Goal: Check status: Check status

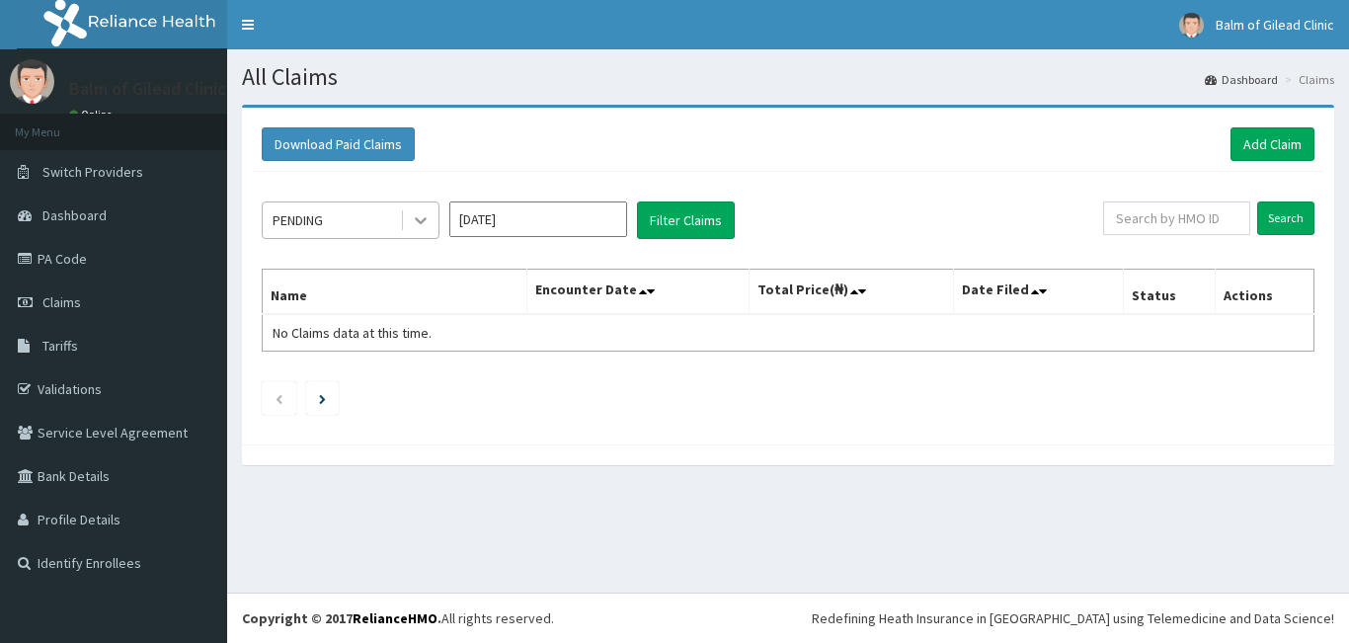
click at [415, 222] on icon at bounding box center [421, 220] width 20 height 20
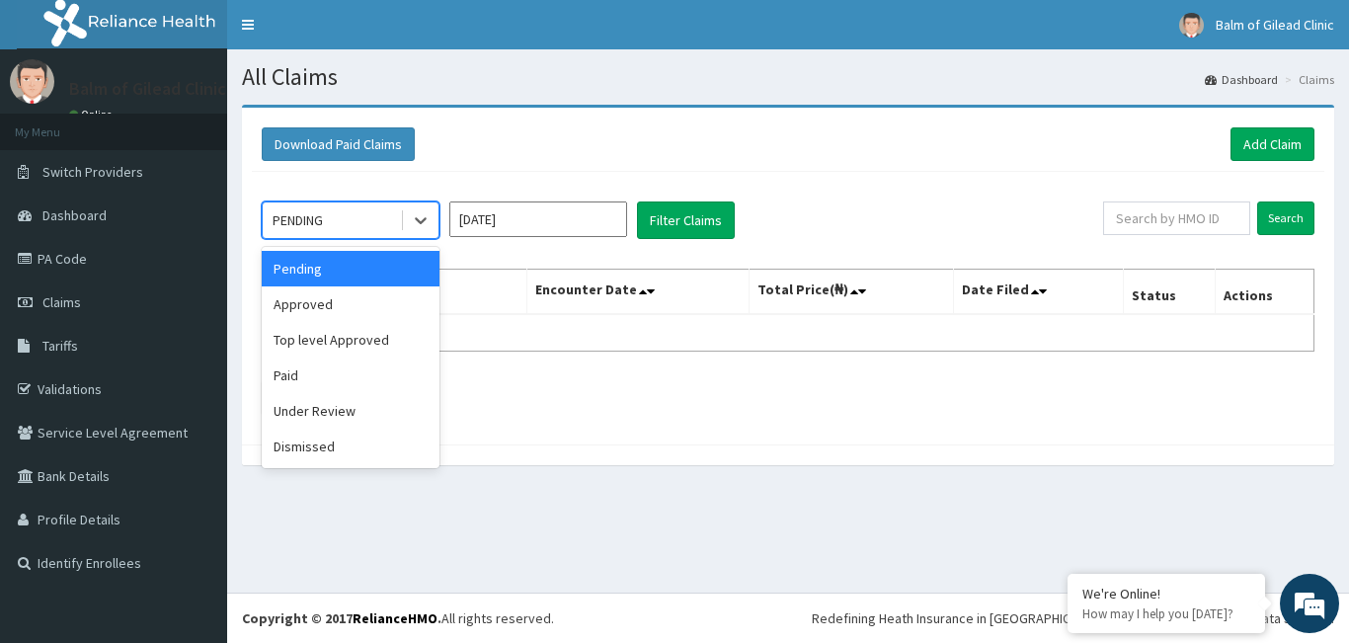
click at [476, 207] on input "[DATE]" at bounding box center [538, 220] width 178 height 36
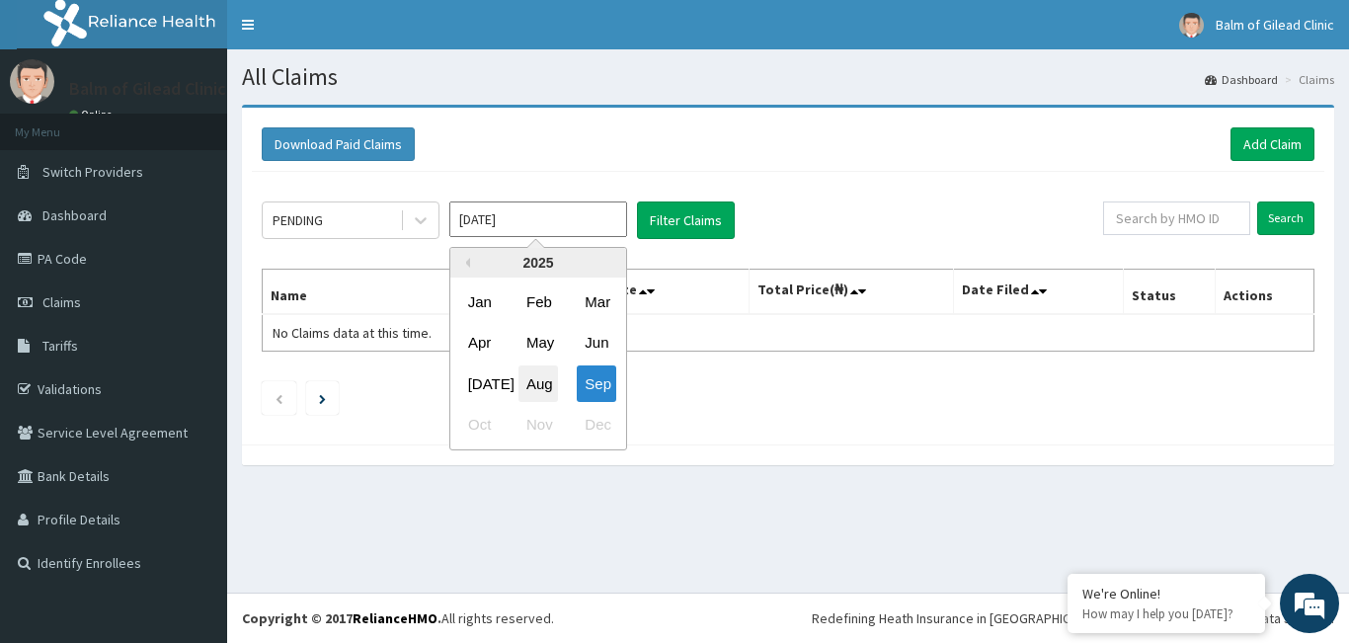
click at [542, 373] on div "Aug" at bounding box center [539, 384] width 40 height 37
type input "[DATE]"
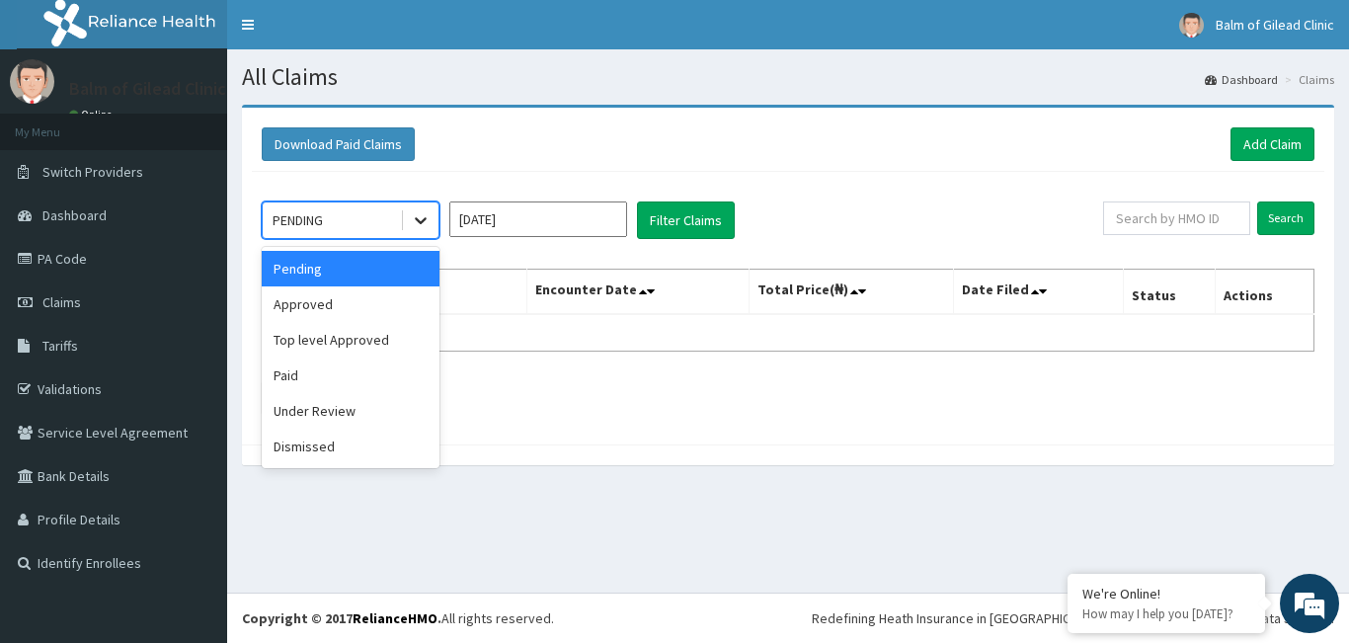
click at [414, 226] on icon at bounding box center [421, 220] width 20 height 20
click at [370, 281] on div "Pending" at bounding box center [351, 269] width 178 height 36
click at [407, 218] on div at bounding box center [421, 221] width 36 height 36
click at [366, 321] on div "Approved" at bounding box center [351, 304] width 178 height 36
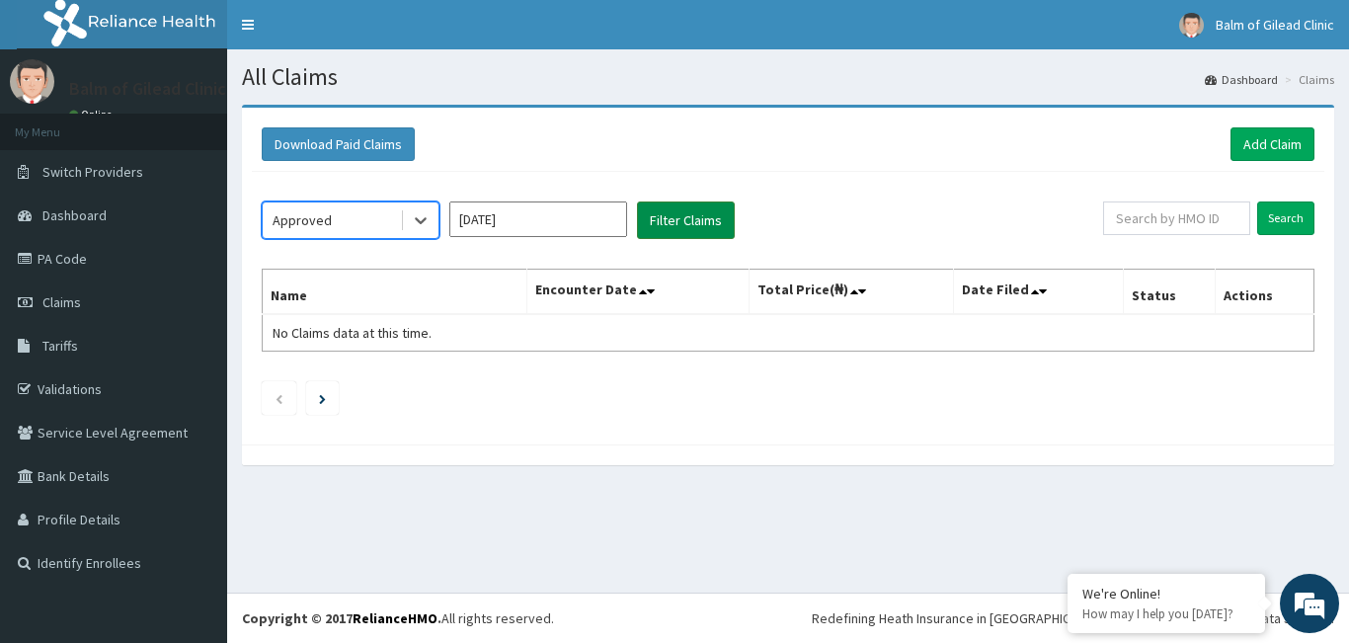
click at [675, 228] on button "Filter Claims" at bounding box center [686, 221] width 98 height 38
click at [380, 214] on div "Approved" at bounding box center [331, 220] width 137 height 32
click at [411, 218] on icon at bounding box center [421, 220] width 20 height 20
click at [516, 220] on input "[DATE]" at bounding box center [538, 220] width 178 height 36
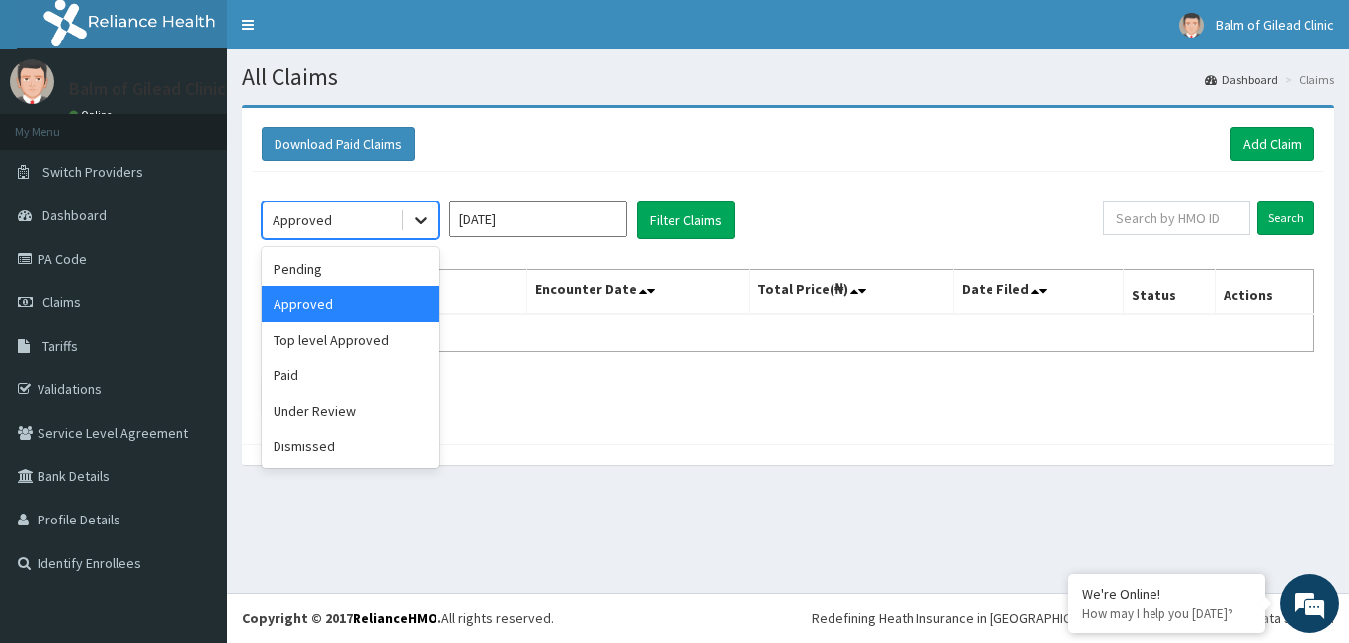
click at [407, 222] on div at bounding box center [421, 221] width 36 height 36
click at [307, 408] on div "Under Review" at bounding box center [351, 411] width 178 height 36
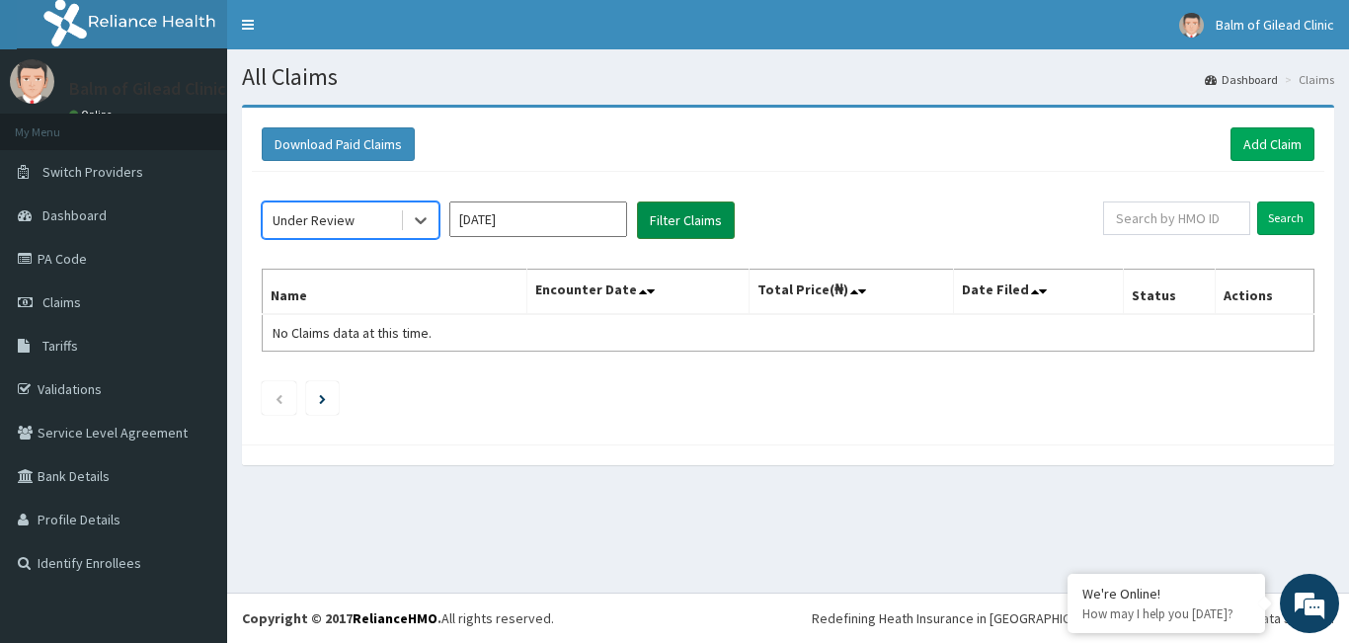
click at [662, 228] on button "Filter Claims" at bounding box center [686, 221] width 98 height 38
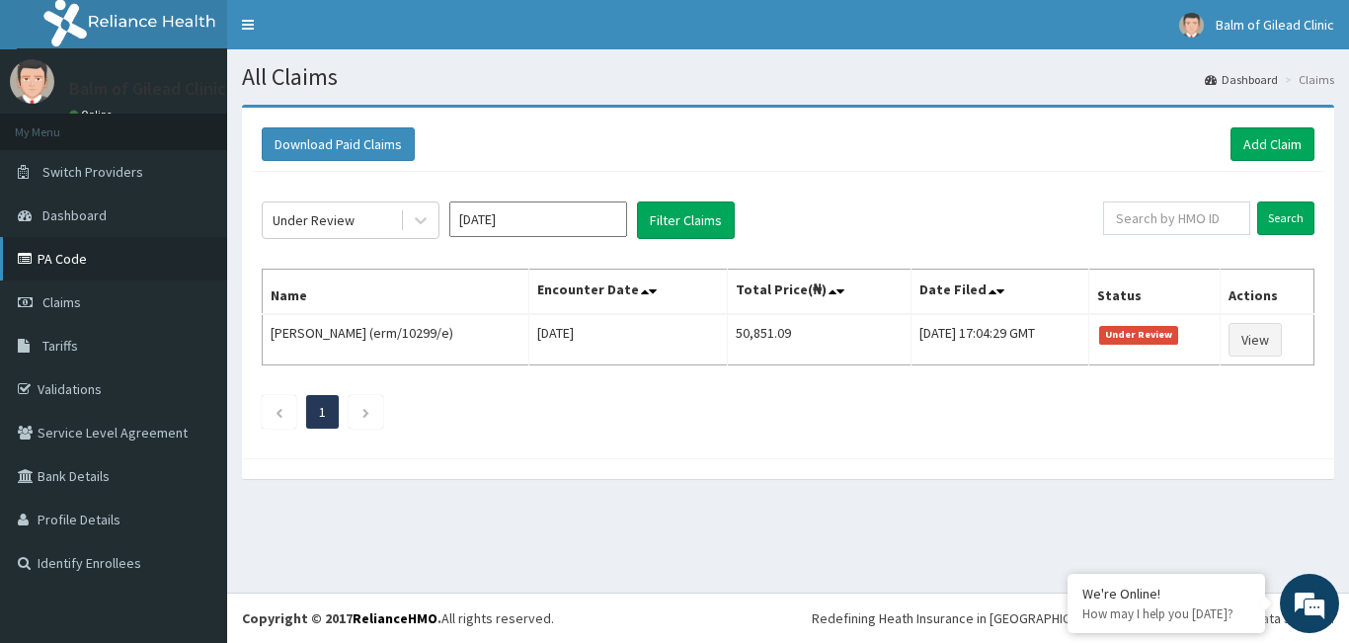
click at [84, 264] on link "PA Code" at bounding box center [113, 258] width 227 height 43
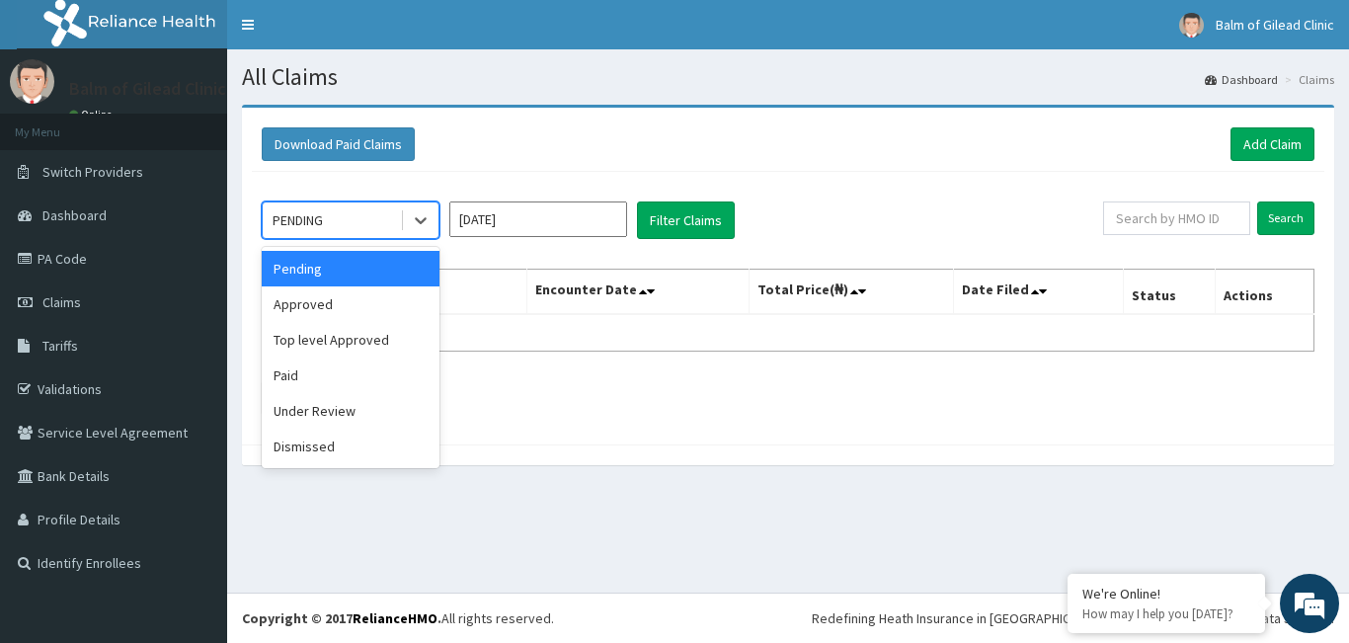
click at [424, 226] on icon at bounding box center [421, 220] width 20 height 20
click at [330, 397] on div "Under Review" at bounding box center [351, 411] width 178 height 36
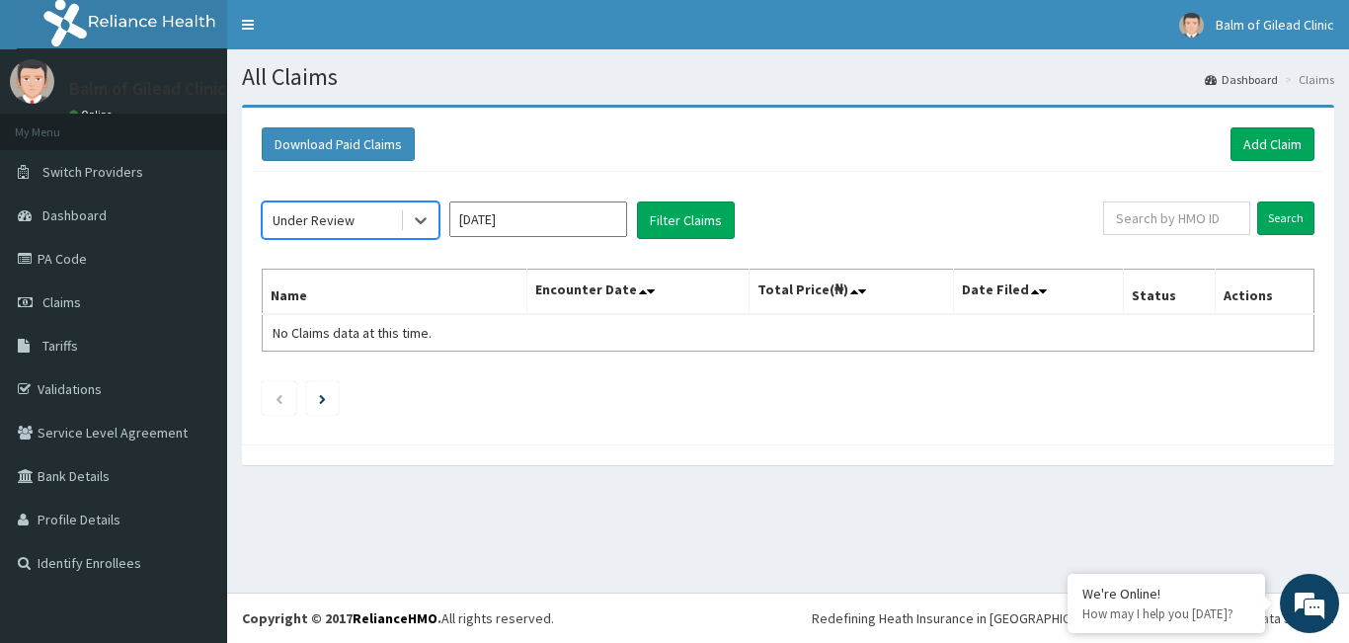
click at [594, 226] on input "[DATE]" at bounding box center [538, 220] width 178 height 36
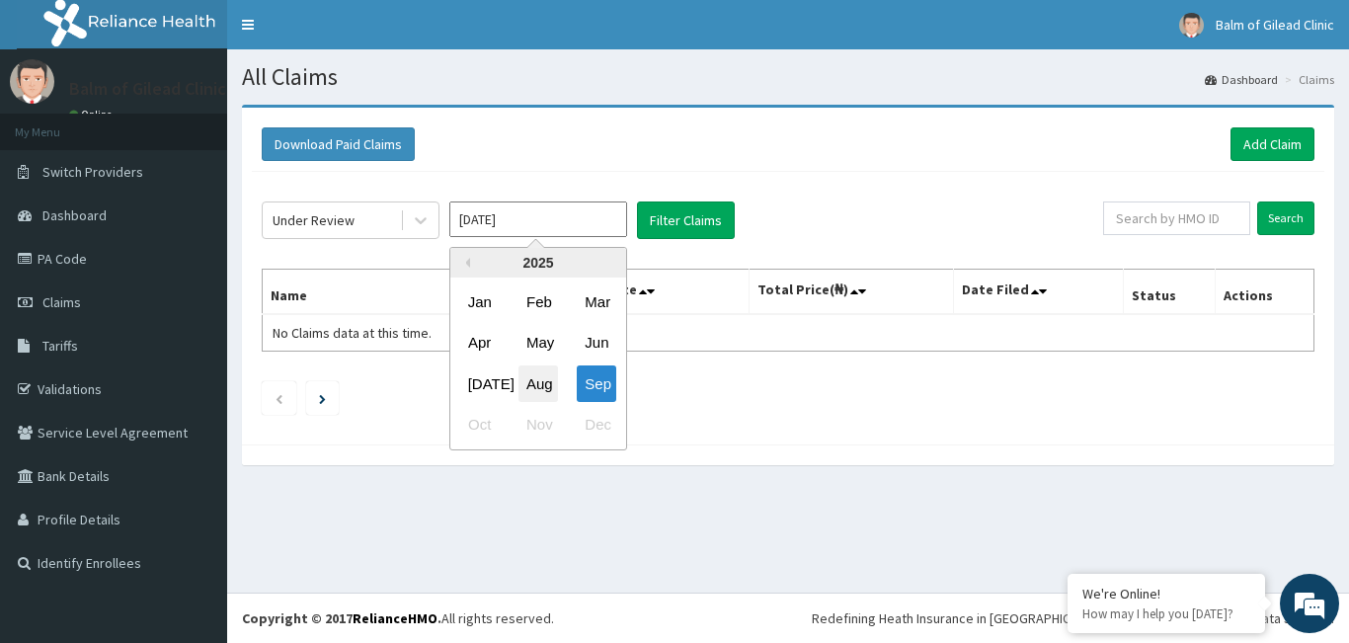
click at [531, 376] on div "Aug" at bounding box center [539, 384] width 40 height 37
type input "[DATE]"
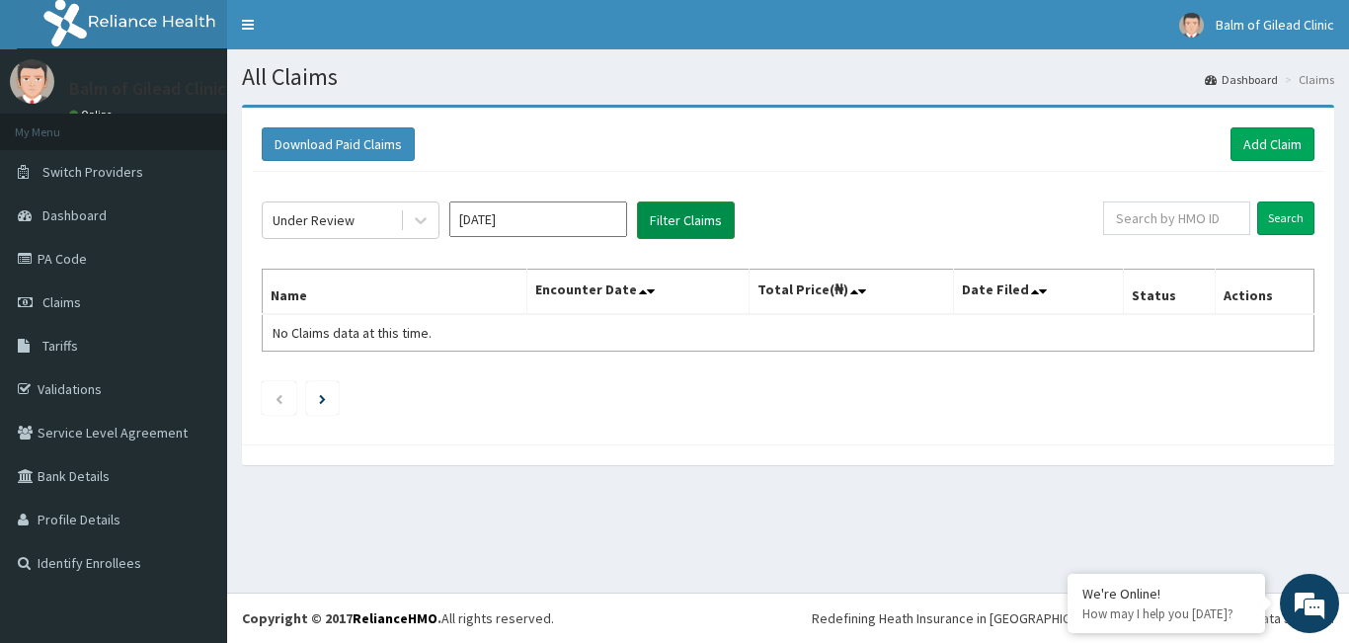
click at [694, 225] on button "Filter Claims" at bounding box center [686, 221] width 98 height 38
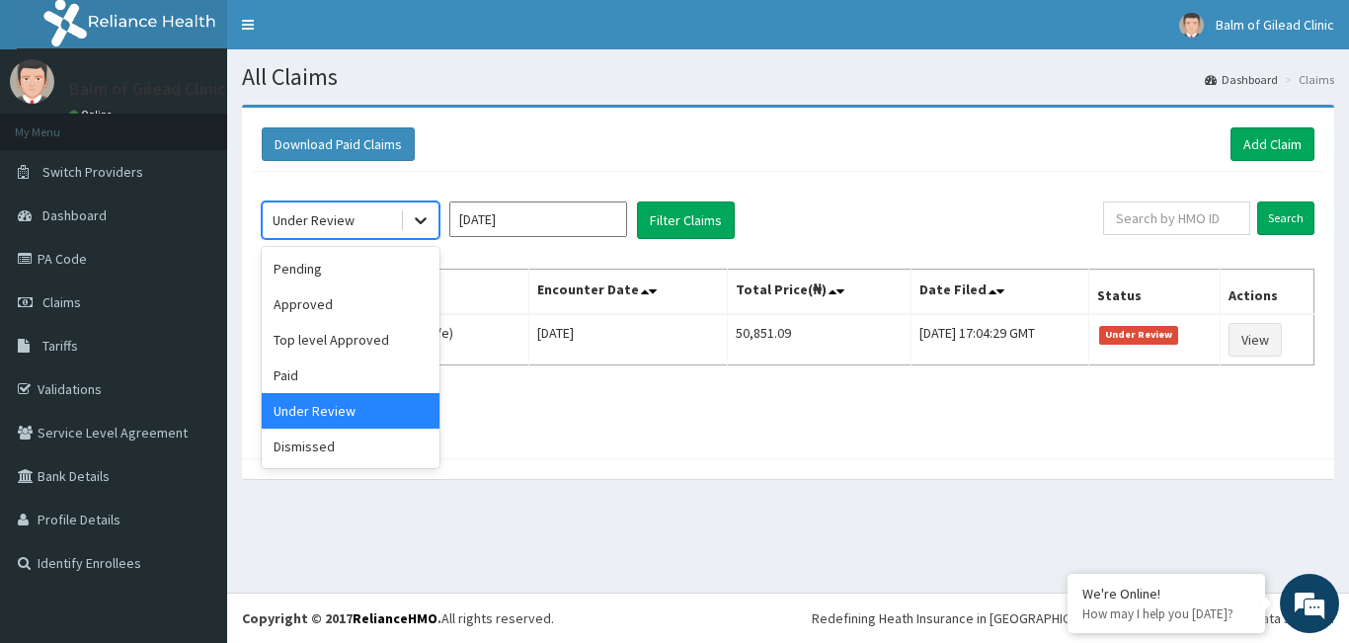
click at [413, 218] on icon at bounding box center [421, 220] width 20 height 20
click at [360, 292] on div "Approved" at bounding box center [351, 304] width 178 height 36
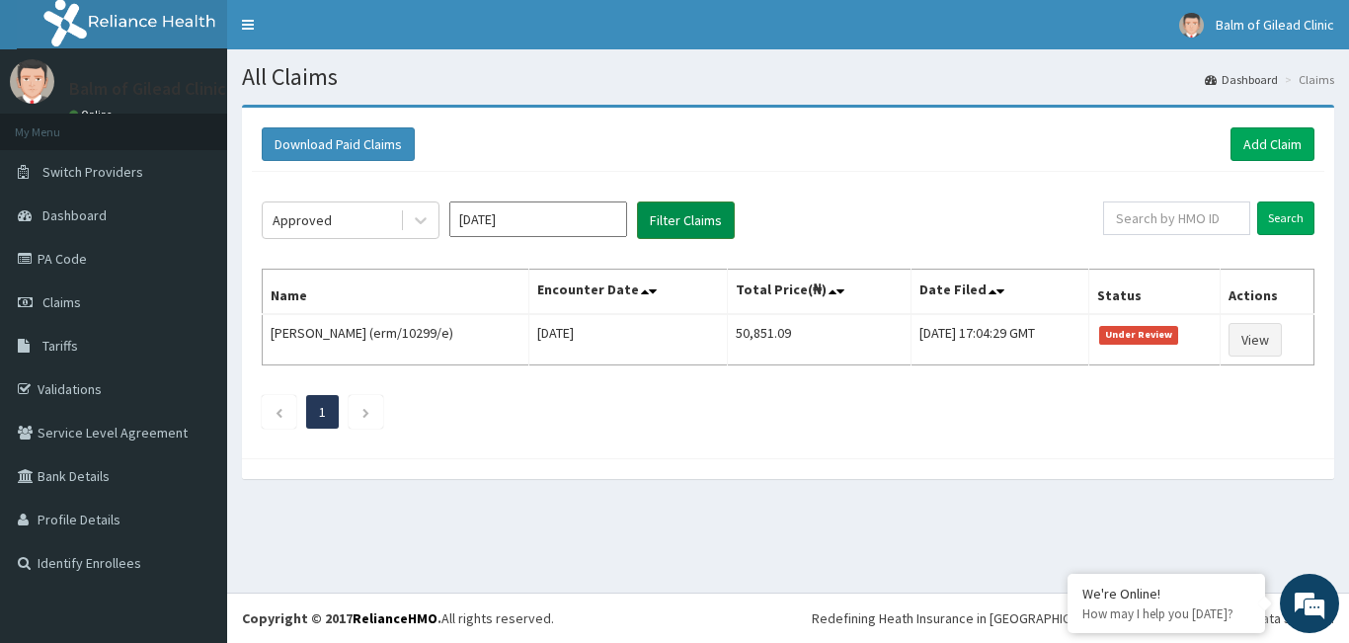
click at [713, 226] on button "Filter Claims" at bounding box center [686, 221] width 98 height 38
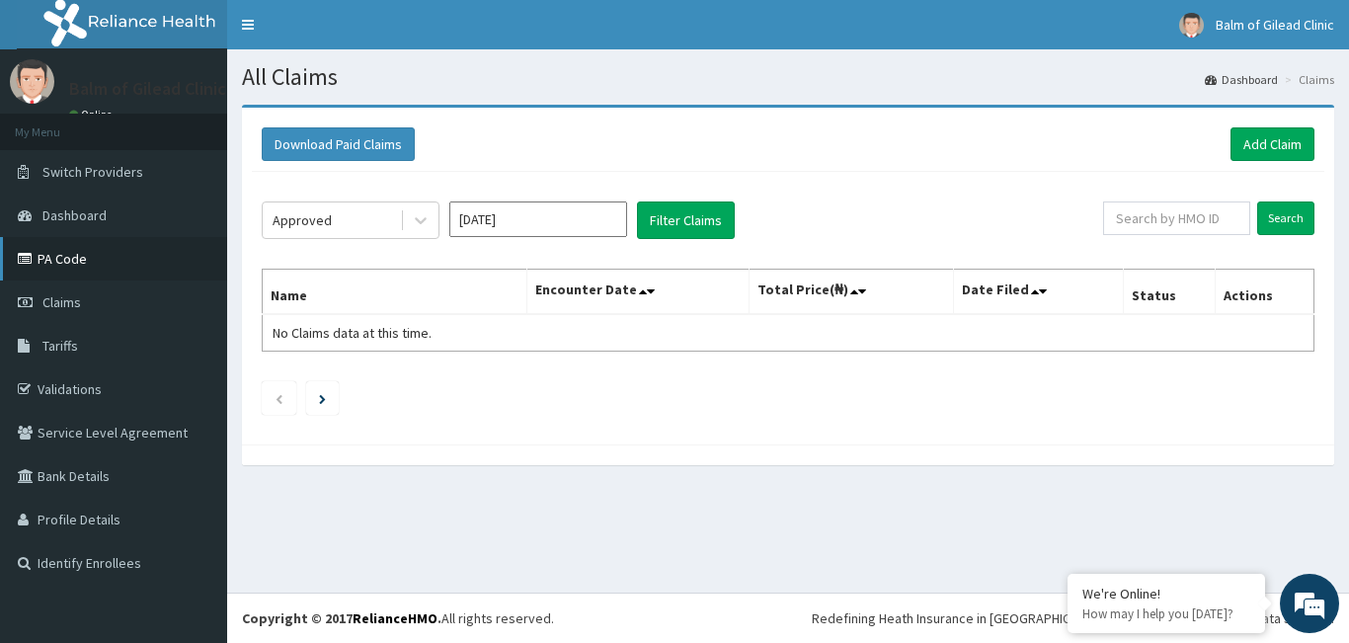
click at [130, 268] on link "PA Code" at bounding box center [113, 258] width 227 height 43
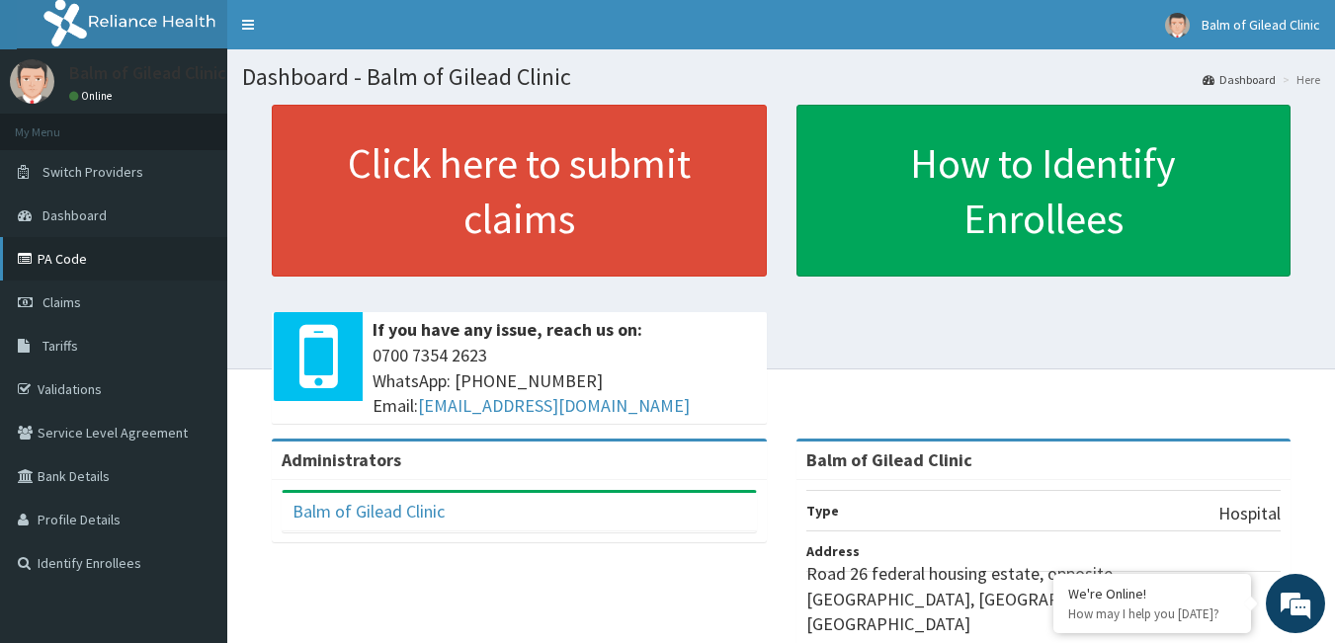
click at [116, 273] on link "PA Code" at bounding box center [113, 258] width 227 height 43
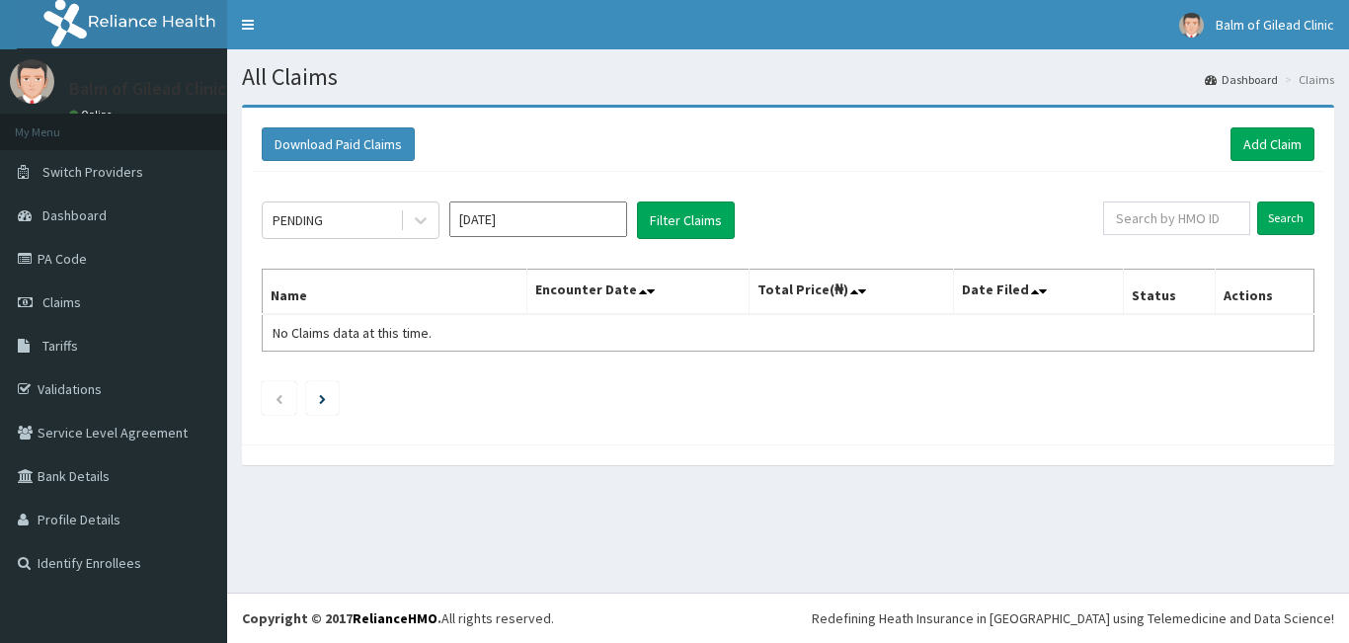
click at [89, 261] on link "PA Code" at bounding box center [113, 258] width 227 height 43
